Goal: Find specific page/section: Find specific page/section

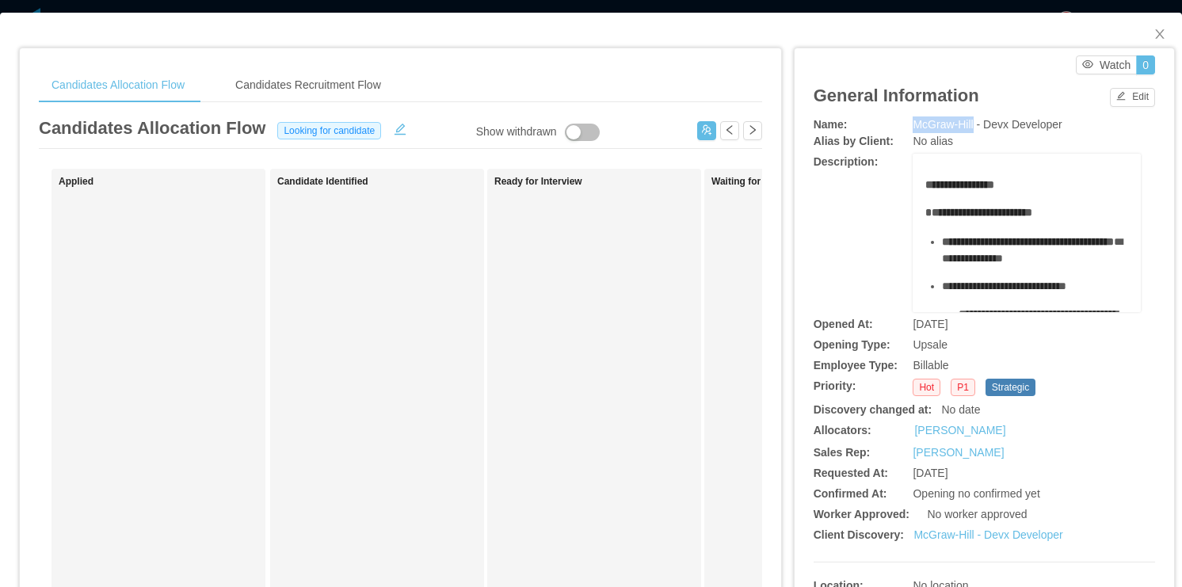
drag, startPoint x: 907, startPoint y: 125, endPoint x: 966, endPoint y: 124, distance: 59.5
click at [966, 124] on span "McGraw-Hill - Devx Developer" at bounding box center [987, 124] width 149 height 13
copy span "McGraw-Hill"
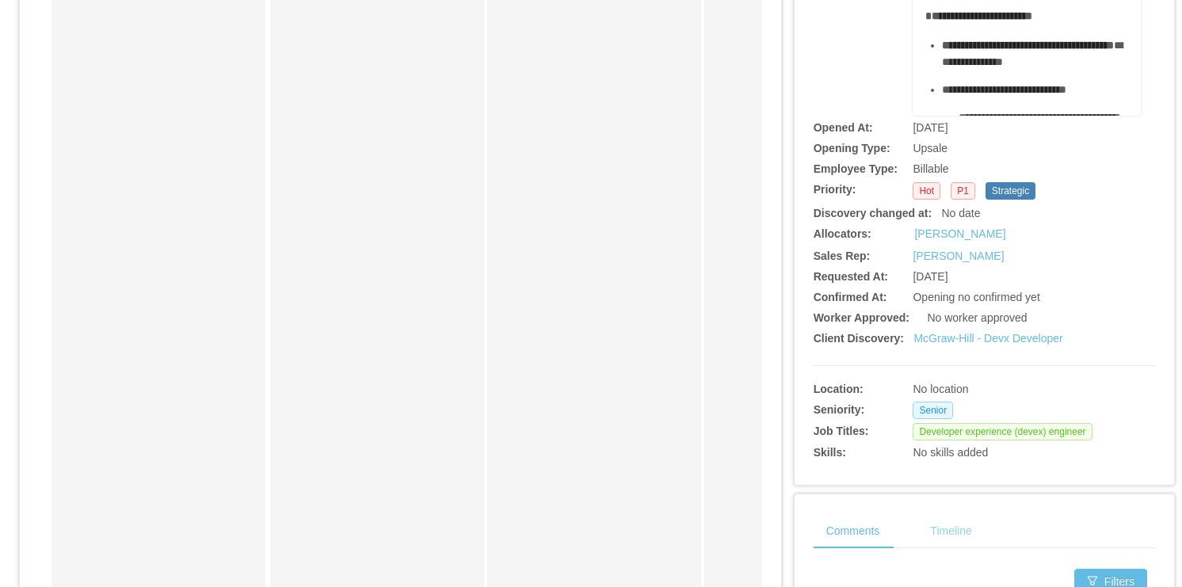
scroll to position [380, 0]
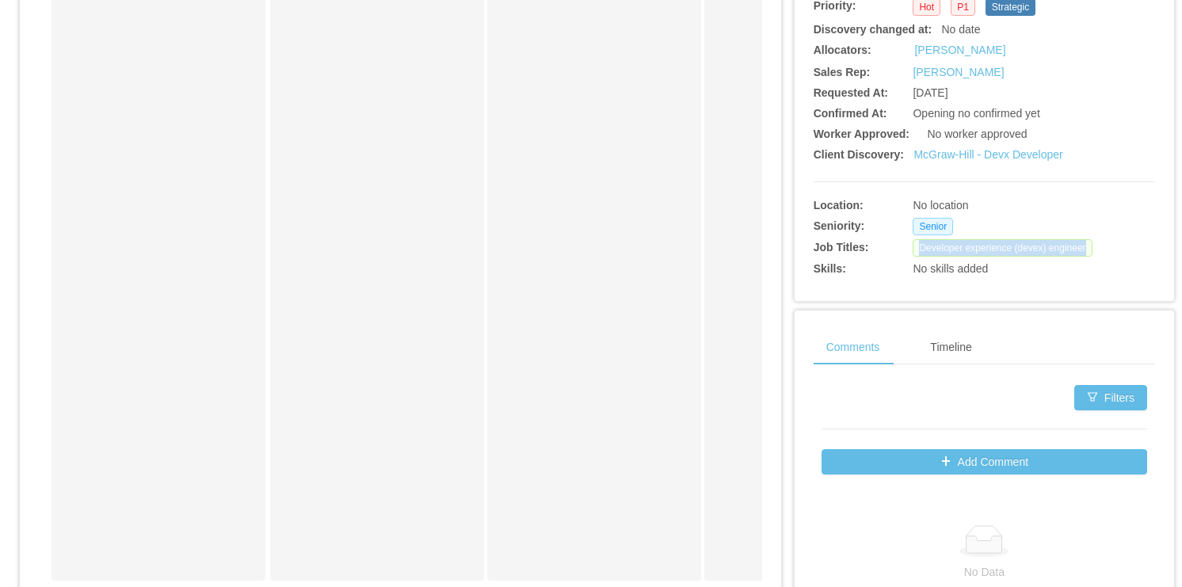
drag, startPoint x: 913, startPoint y: 246, endPoint x: 1075, endPoint y: 246, distance: 162.5
click at [1075, 246] on span "Developer experience (devex) engineer" at bounding box center [1002, 247] width 179 height 17
copy span "Developer experience (devex) engineer"
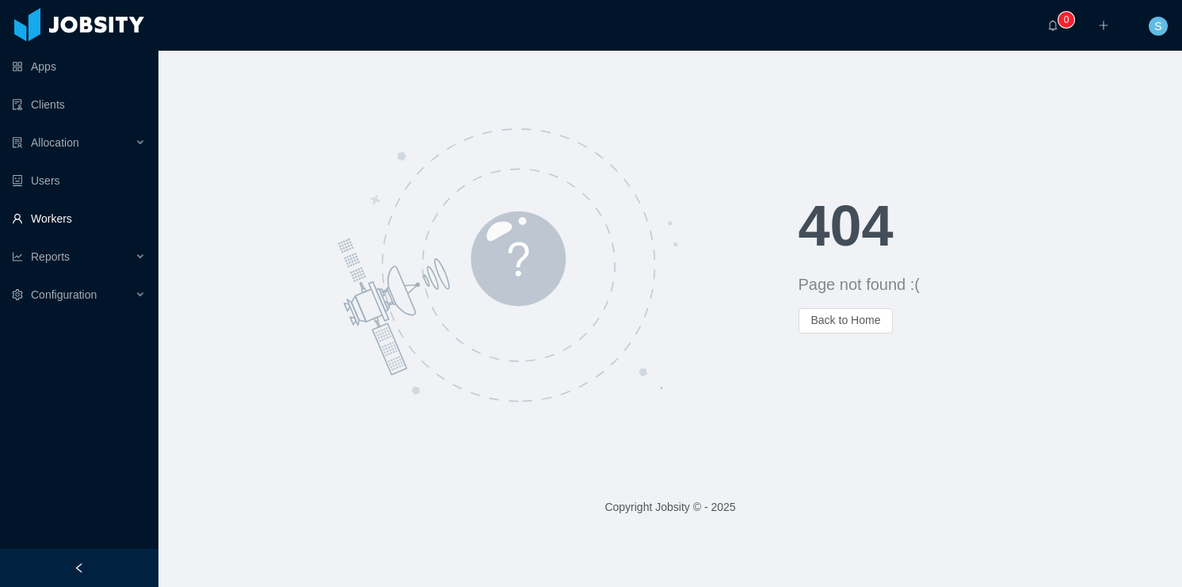
click at [73, 221] on link "Workers" at bounding box center [79, 219] width 134 height 32
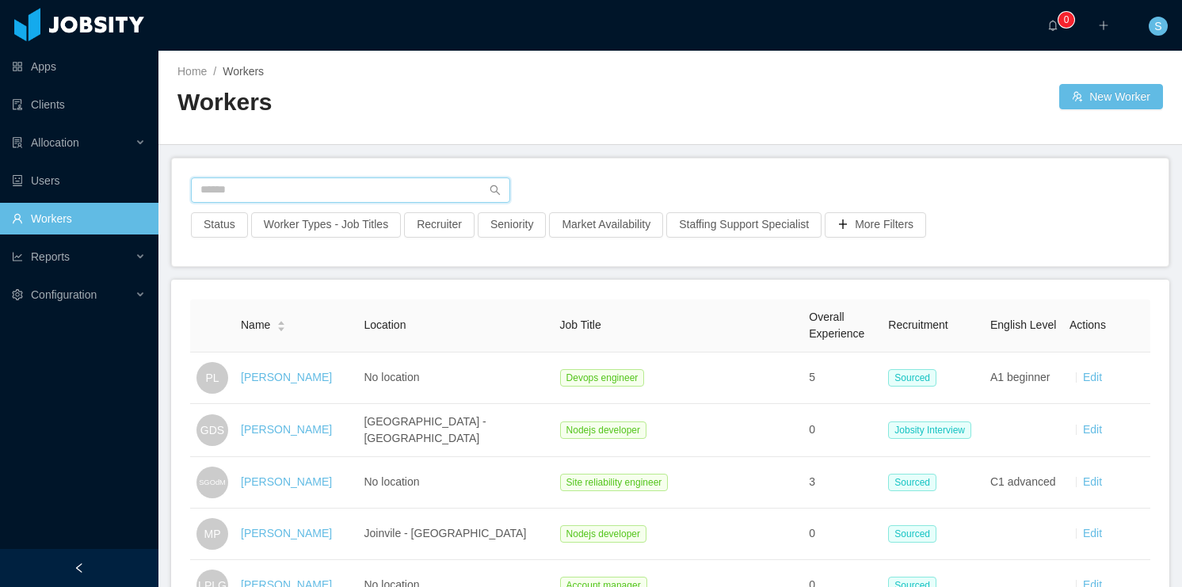
click at [238, 181] on input "text" at bounding box center [350, 190] width 319 height 25
type input "**********"
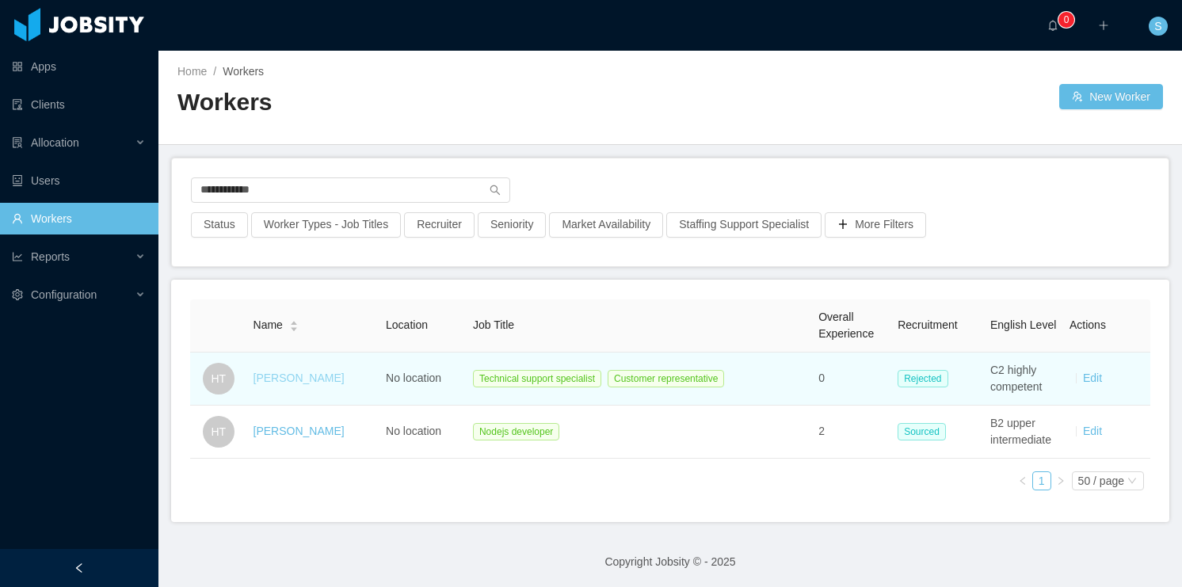
click at [287, 373] on link "[PERSON_NAME]" at bounding box center [299, 378] width 91 height 13
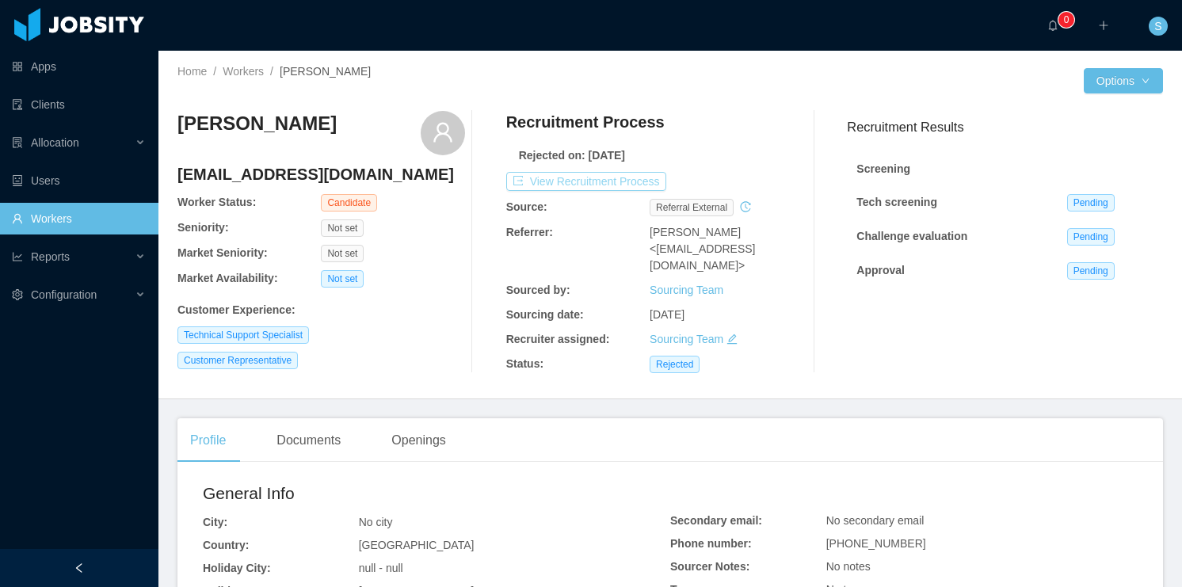
click at [581, 178] on button "View Recruitment Process" at bounding box center [586, 181] width 160 height 19
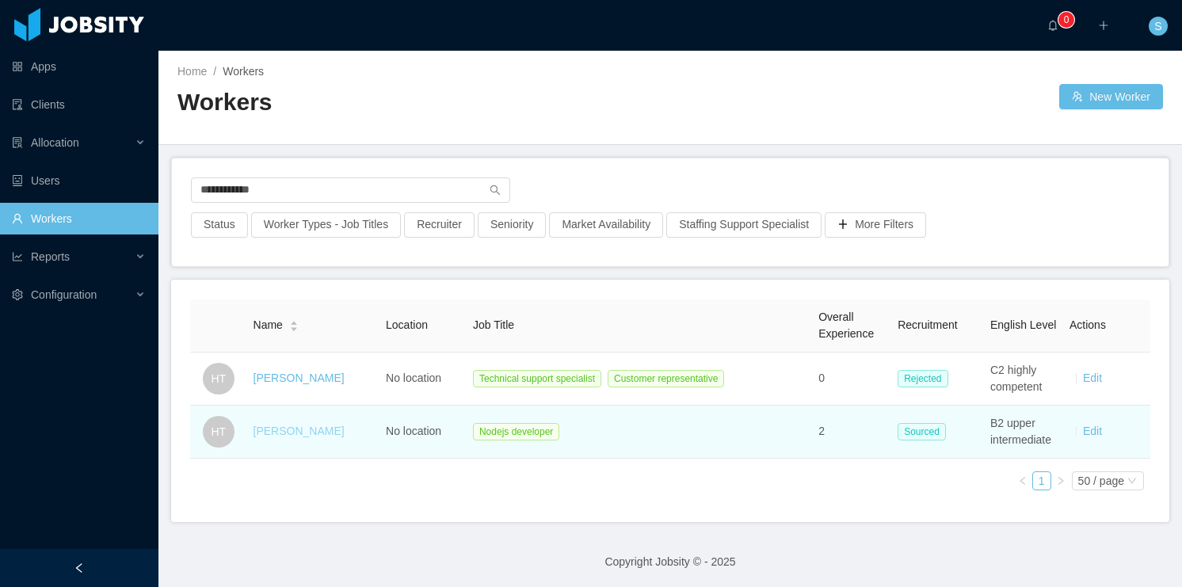
click at [290, 433] on link "[PERSON_NAME]" at bounding box center [299, 431] width 91 height 13
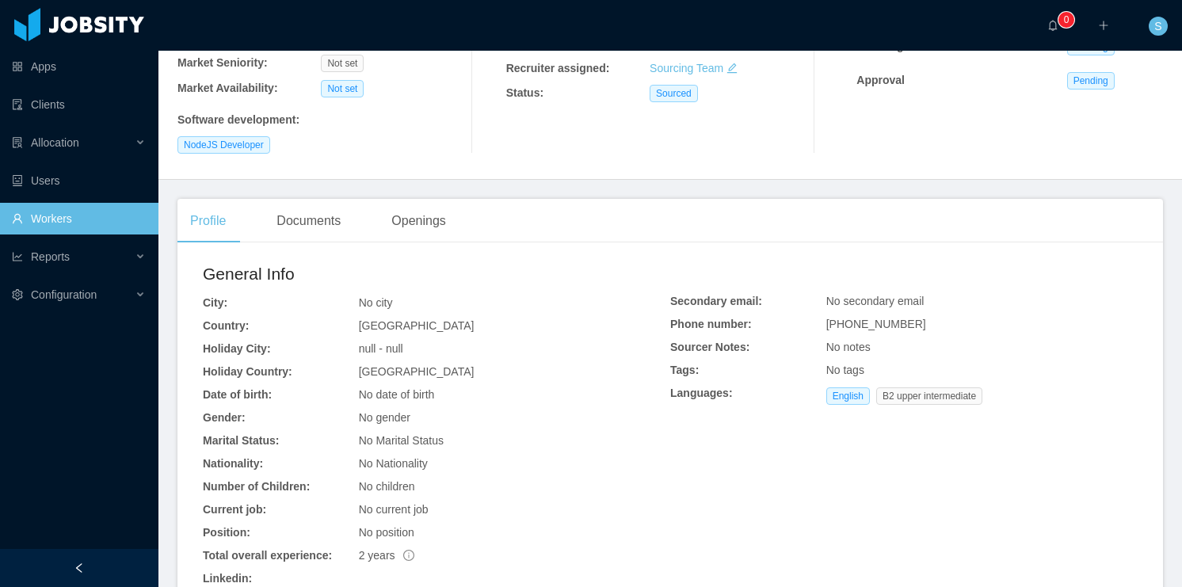
scroll to position [352, 0]
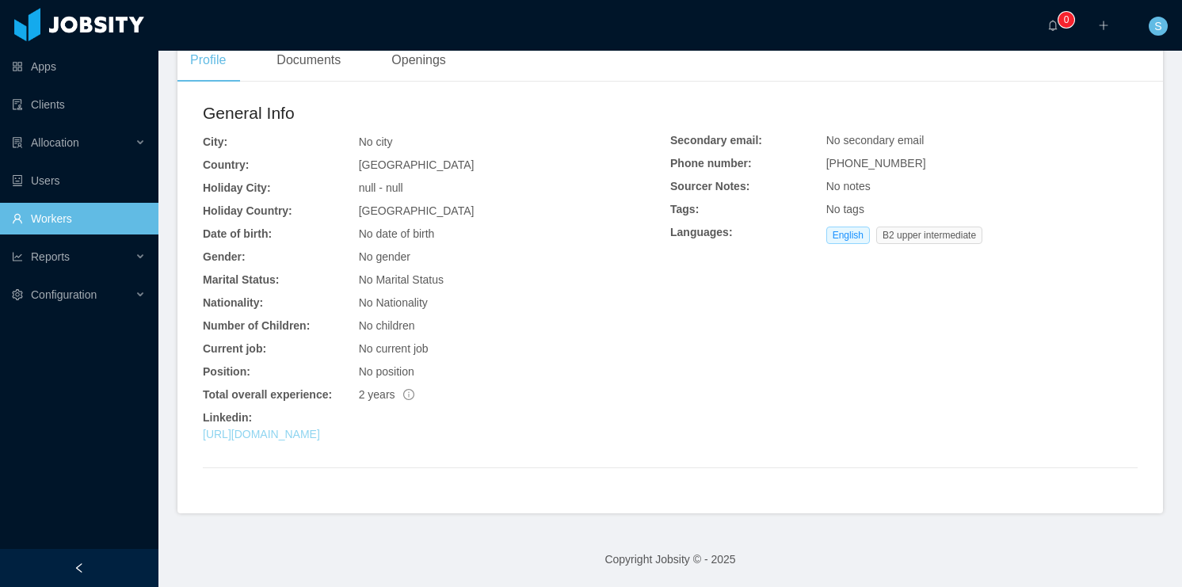
click at [320, 434] on link "[URL][DOMAIN_NAME]" at bounding box center [261, 434] width 117 height 13
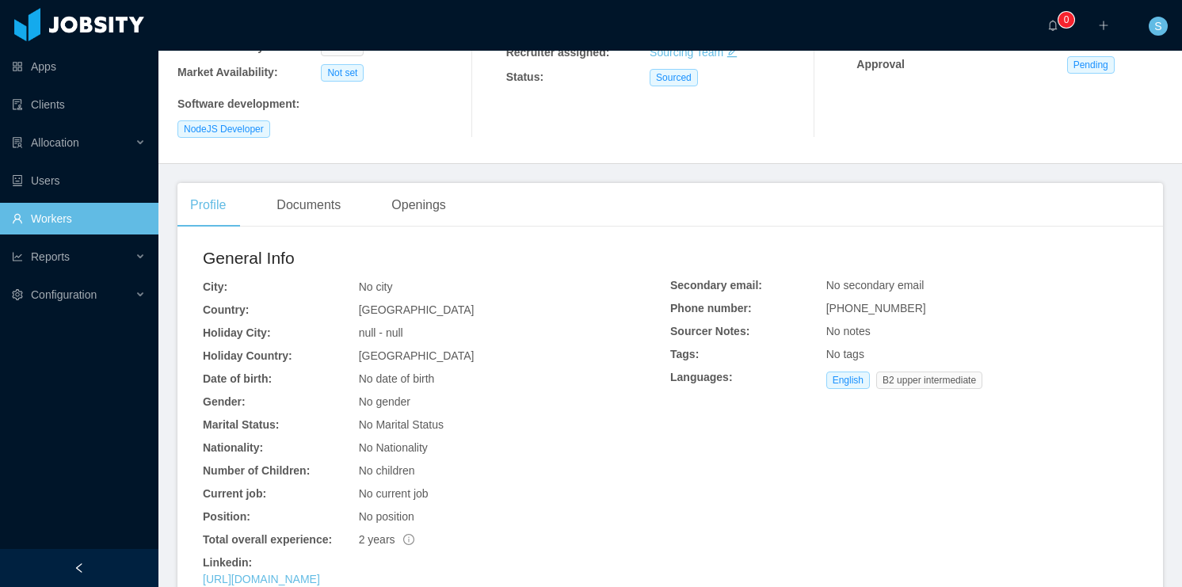
scroll to position [0, 0]
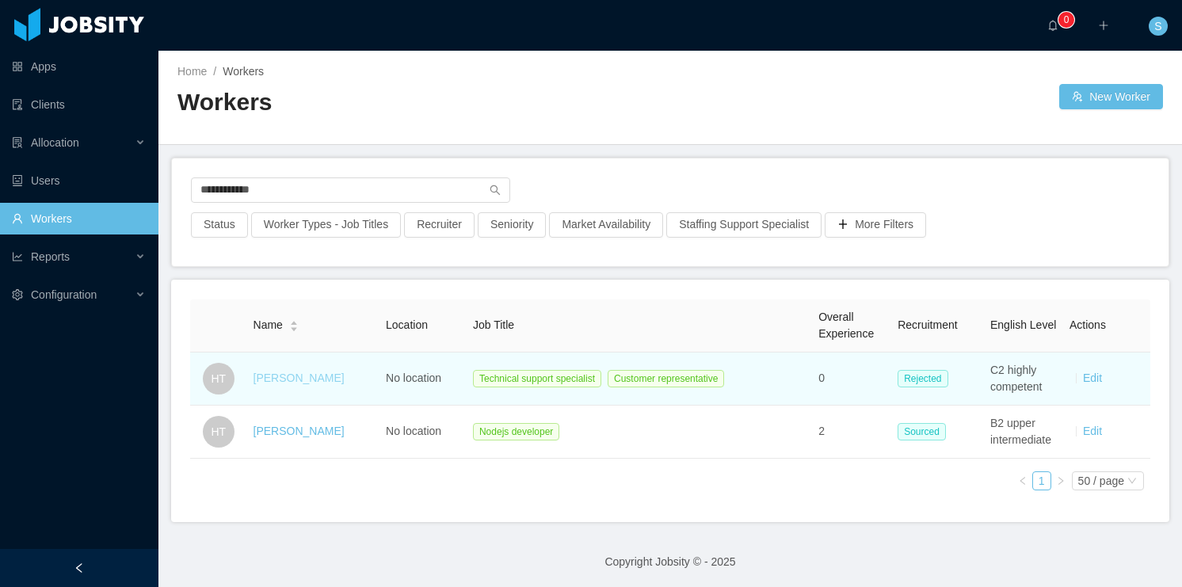
click at [287, 380] on link "[PERSON_NAME]" at bounding box center [299, 378] width 91 height 13
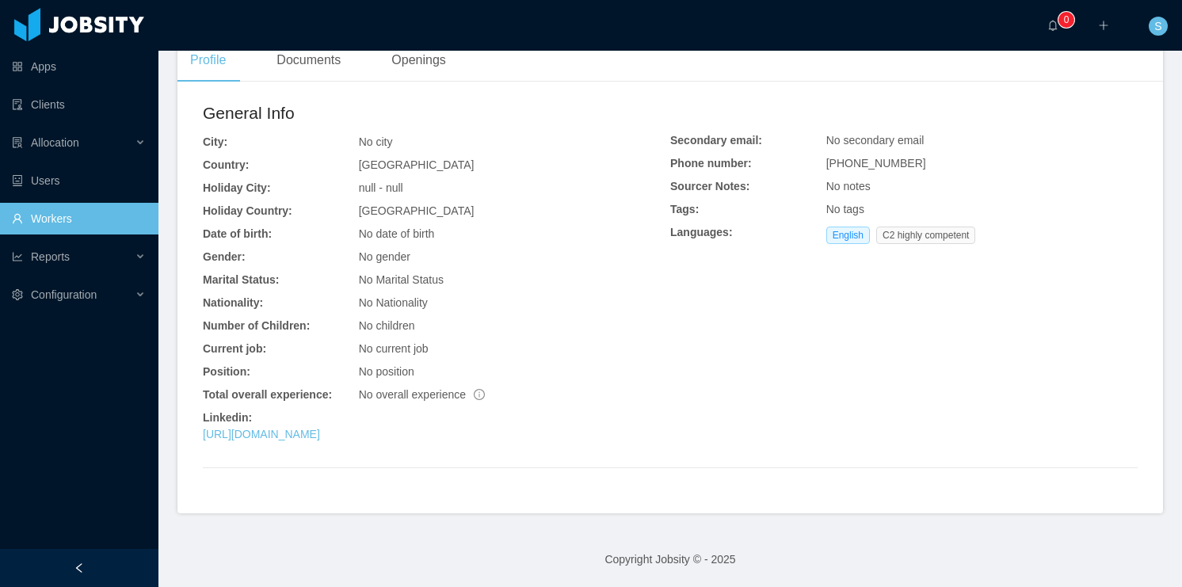
scroll to position [380, 0]
click at [320, 433] on link "[URL][DOMAIN_NAME]" at bounding box center [261, 434] width 117 height 13
